Goal: Check status: Check status

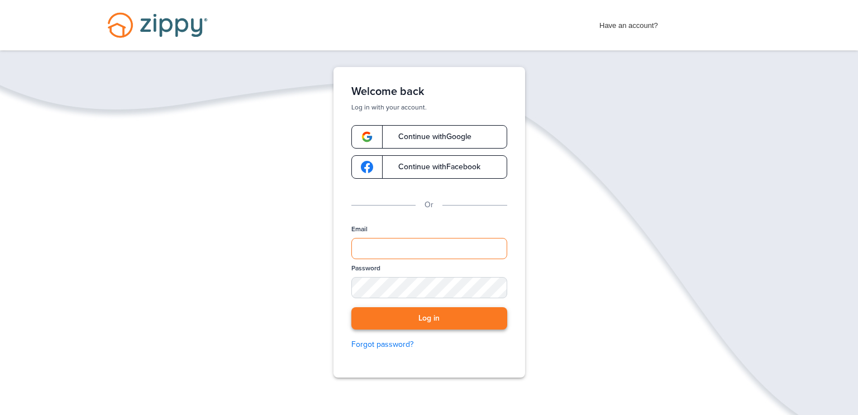
type input "**********"
click at [391, 314] on button "Log in" at bounding box center [430, 318] width 156 height 23
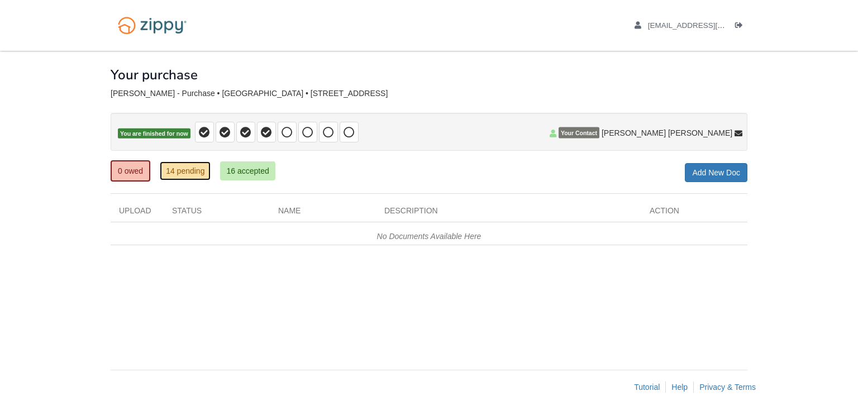
click at [176, 173] on link "14 pending" at bounding box center [185, 171] width 51 height 19
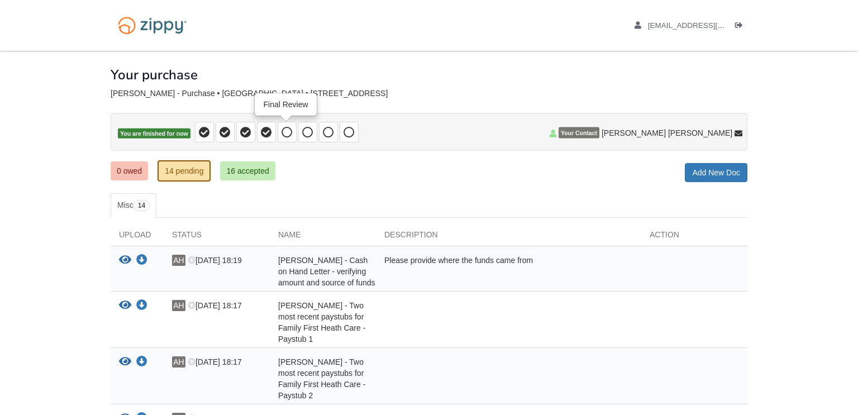
click at [288, 135] on icon at bounding box center [287, 132] width 11 height 11
click at [120, 164] on link "0 owed" at bounding box center [129, 171] width 37 height 19
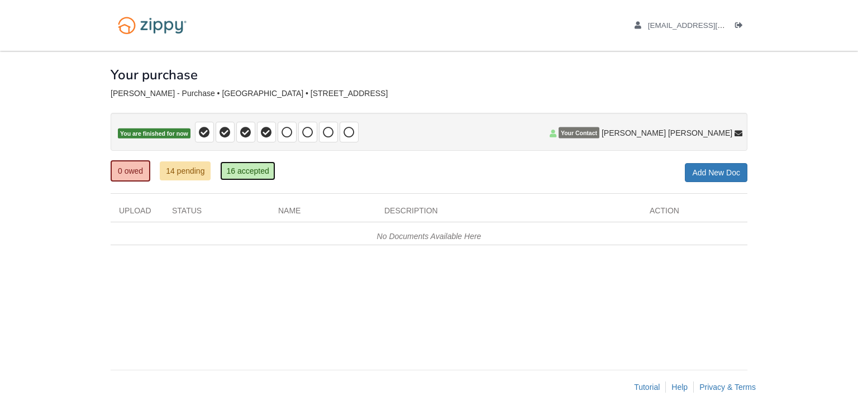
click at [260, 173] on link "16 accepted" at bounding box center [247, 171] width 55 height 19
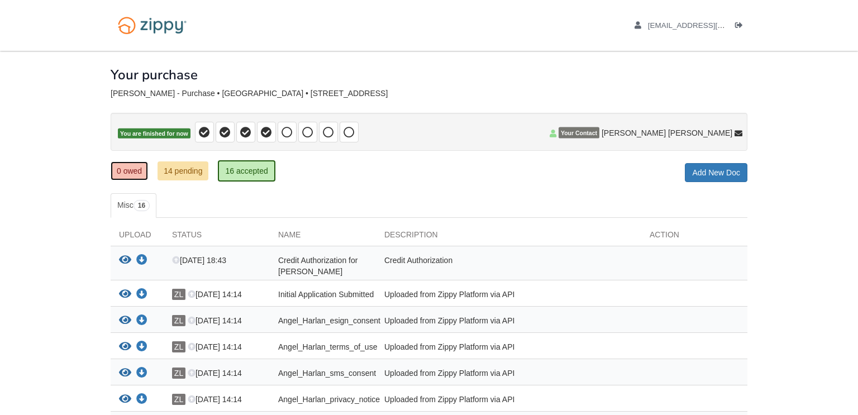
click at [129, 172] on link "0 owed" at bounding box center [129, 171] width 37 height 19
